Goal: Information Seeking & Learning: Find specific fact

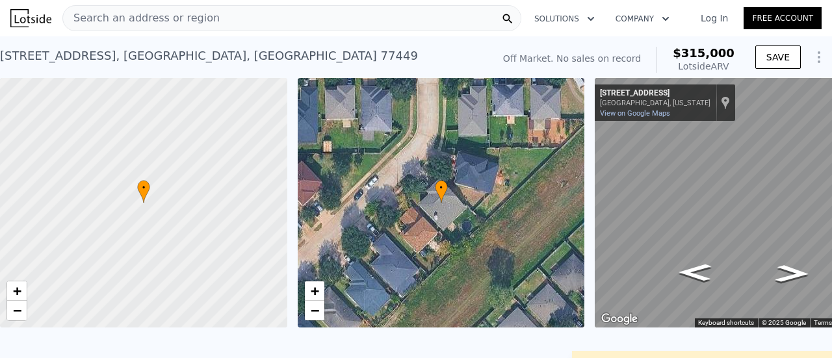
click at [377, 27] on div "Search an address or region" at bounding box center [291, 18] width 459 height 26
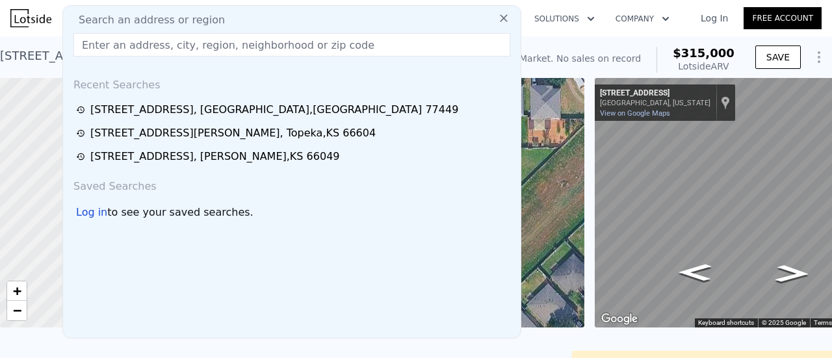
click at [377, 27] on div "Search an address or region" at bounding box center [291, 20] width 447 height 16
click at [299, 46] on input "text" at bounding box center [291, 44] width 437 height 23
paste input "[STREET_ADDRESS][PERSON_NAME]"
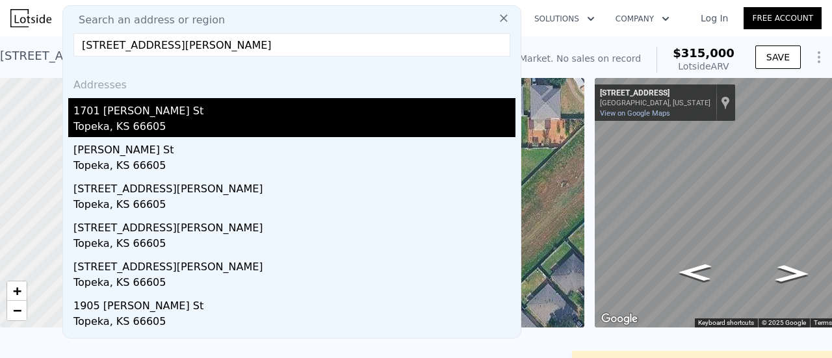
type input "[STREET_ADDRESS][PERSON_NAME]"
click at [269, 108] on div "1701 [PERSON_NAME] St" at bounding box center [294, 108] width 442 height 21
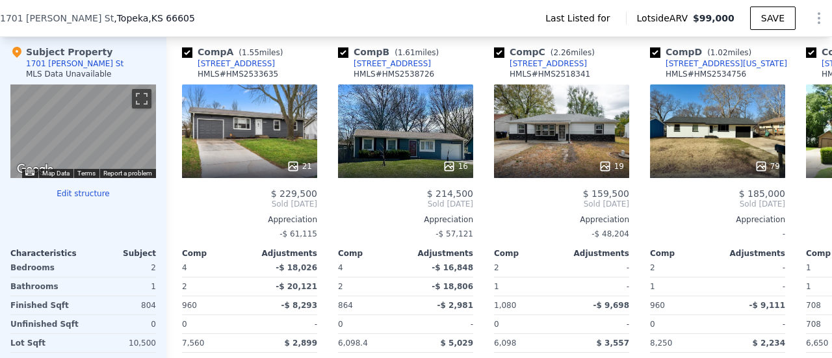
scroll to position [1301, 0]
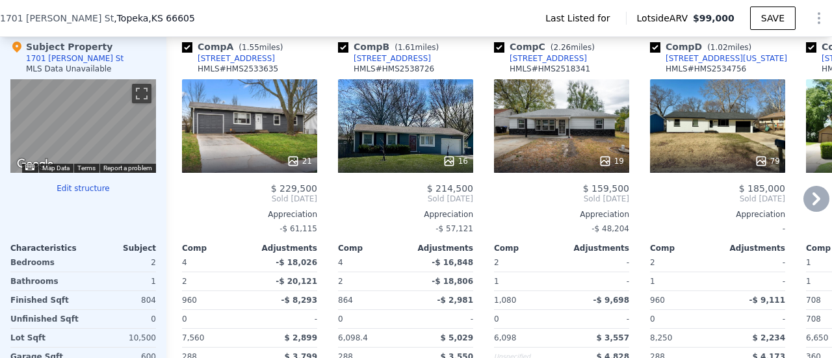
click at [803, 202] on icon at bounding box center [816, 199] width 26 height 26
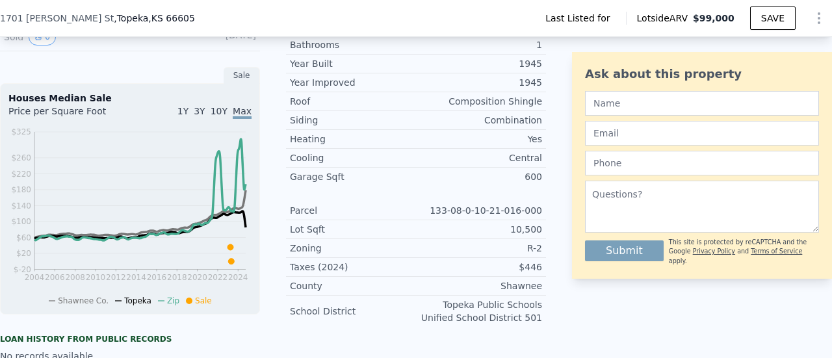
scroll to position [342, 0]
